Goal: Information Seeking & Learning: Learn about a topic

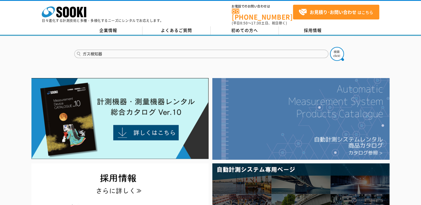
type input "ガス検知器"
click at [330, 47] on button at bounding box center [337, 54] width 14 height 14
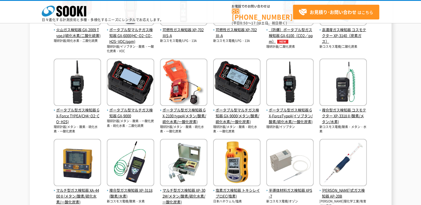
scroll to position [222, 0]
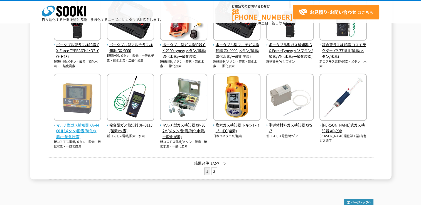
click at [88, 125] on span "マルチ型ガス検知器 XA-4400Ⅱ(メタン/酸素/硫化水素/一酸化炭素)" at bounding box center [77, 130] width 47 height 17
click at [75, 130] on span "マルチ型ガス検知器 XA-4400Ⅱ(メタン/酸素/硫化水素/一酸化炭素)" at bounding box center [77, 130] width 47 height 17
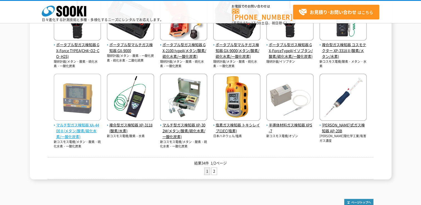
click at [72, 130] on span "マルチ型ガス検知器 XA-4400Ⅱ(メタン/酸素/硫化水素/一酸化炭素)" at bounding box center [77, 130] width 47 height 17
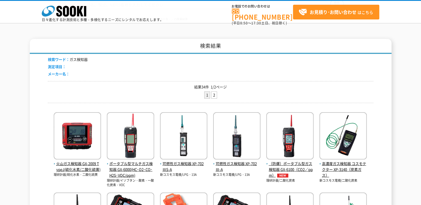
scroll to position [0, 0]
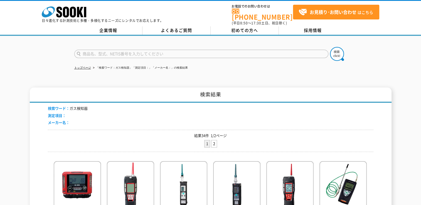
click at [113, 50] on input "text" at bounding box center [201, 54] width 254 height 8
type input "XP-4400"
click at [330, 47] on button at bounding box center [337, 54] width 14 height 14
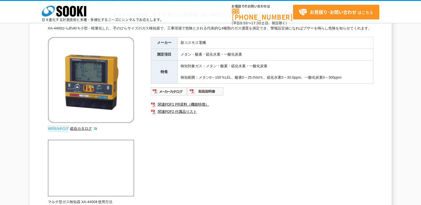
scroll to position [28, 0]
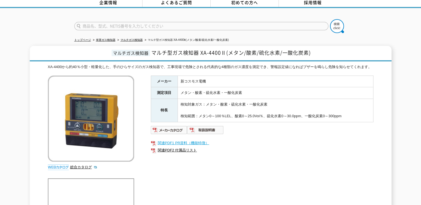
click at [193, 144] on link "関連PDF1 PR資料（機能特徴）" at bounding box center [262, 143] width 222 height 7
click at [186, 150] on link "関連PDF2 付属品リスト" at bounding box center [262, 150] width 222 height 7
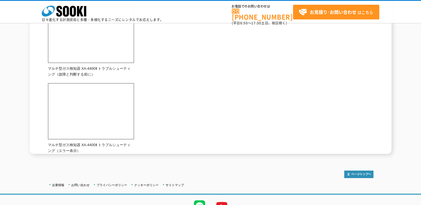
scroll to position [278, 0]
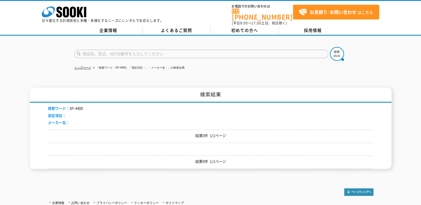
click at [101, 51] on input "text" at bounding box center [201, 54] width 254 height 8
type input "XP4400"
click at [330, 47] on button at bounding box center [337, 54] width 14 height 14
click at [104, 50] on input "text" at bounding box center [201, 54] width 254 height 8
type input "XA4400"
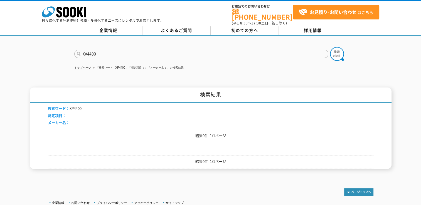
click at [330, 47] on button at bounding box center [337, 54] width 14 height 14
click at [89, 66] on link "トップページ" at bounding box center [82, 67] width 17 height 3
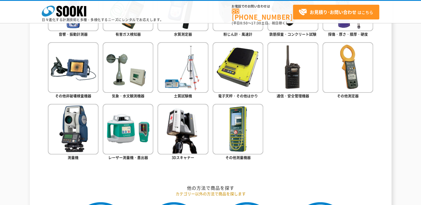
scroll to position [278, 0]
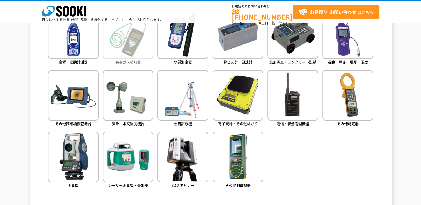
click at [134, 42] on img at bounding box center [128, 33] width 51 height 51
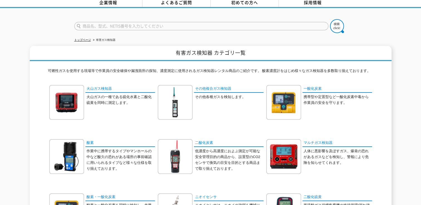
scroll to position [56, 0]
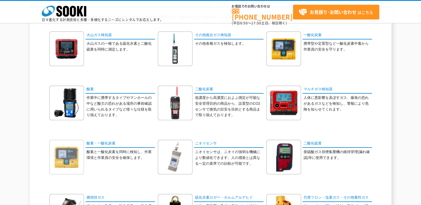
click at [70, 157] on img at bounding box center [66, 157] width 35 height 35
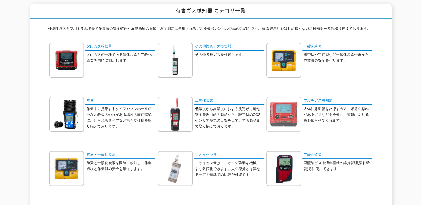
scroll to position [0, 0]
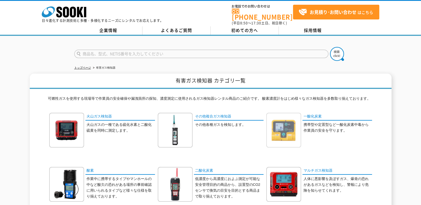
click at [291, 131] on img at bounding box center [283, 130] width 35 height 35
click at [201, 122] on p "その他各種ガスを検知します。" at bounding box center [229, 125] width 68 height 6
click at [180, 125] on img at bounding box center [175, 130] width 35 height 35
click at [110, 113] on link "火山ガス検知器" at bounding box center [120, 117] width 70 height 8
click at [313, 114] on link "一酸化炭素" at bounding box center [337, 117] width 70 height 8
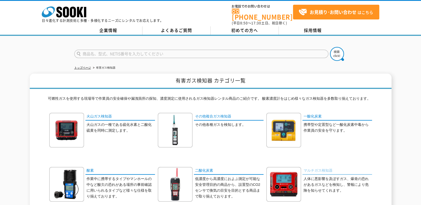
click at [307, 167] on link "マルチガス検知器" at bounding box center [337, 171] width 70 height 8
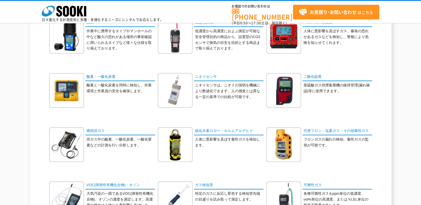
scroll to position [139, 0]
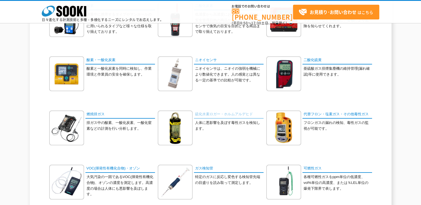
click at [223, 113] on link "硫化水素ロガー・ホルムアルデヒド" at bounding box center [229, 115] width 70 height 8
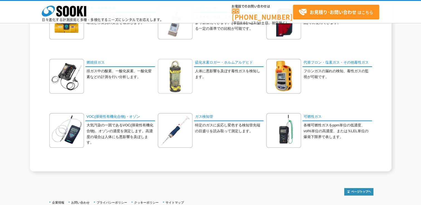
scroll to position [195, 0]
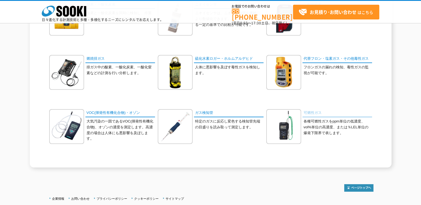
click at [317, 113] on link "可燃性ガス" at bounding box center [337, 113] width 70 height 8
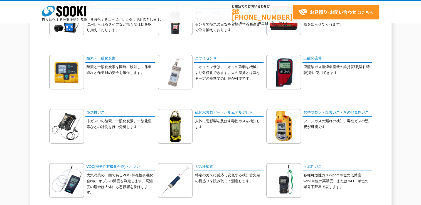
scroll to position [139, 0]
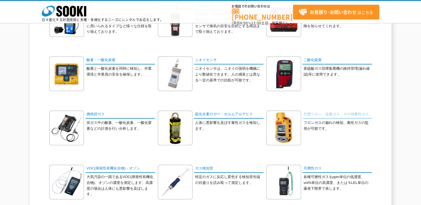
click at [333, 114] on link "代替フロン・塩素ガス・その他毒性ガス" at bounding box center [337, 115] width 70 height 8
click at [330, 114] on link "代替フロン・塩素ガス・その他毒性ガス" at bounding box center [337, 115] width 70 height 8
click at [328, 112] on link "代替フロン・塩素ガス・その他毒性ガス" at bounding box center [337, 115] width 70 height 8
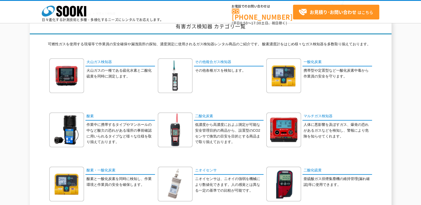
scroll to position [28, 0]
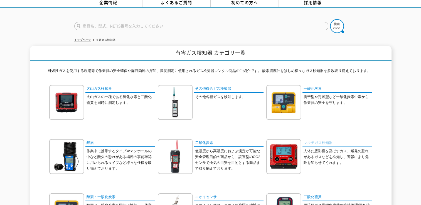
click at [318, 140] on link "マルチガス検知器" at bounding box center [337, 143] width 70 height 8
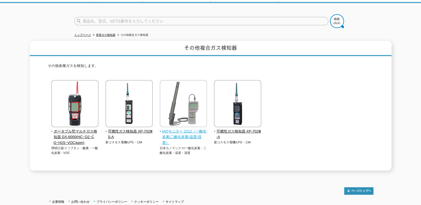
scroll to position [56, 0]
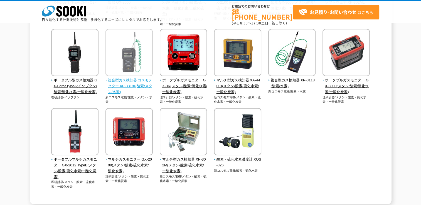
scroll to position [167, 0]
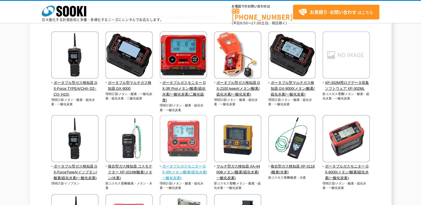
scroll to position [28, 0]
